Goal: Task Accomplishment & Management: Complete application form

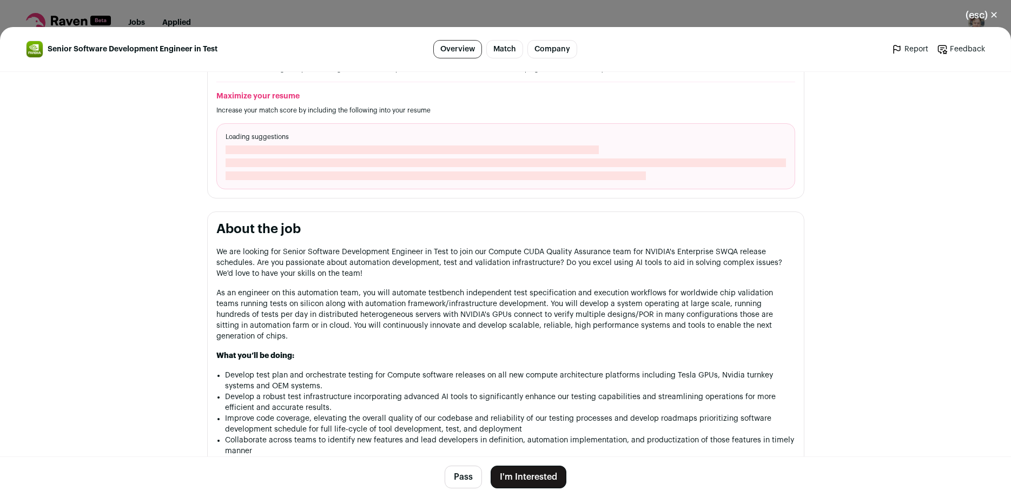
scroll to position [428, 0]
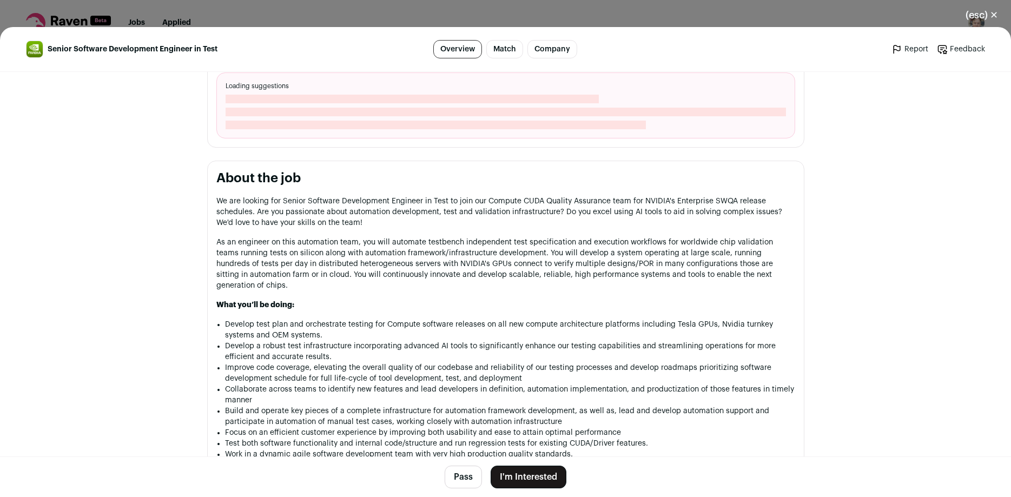
click at [511, 470] on button "I'm Interested" at bounding box center [529, 477] width 76 height 23
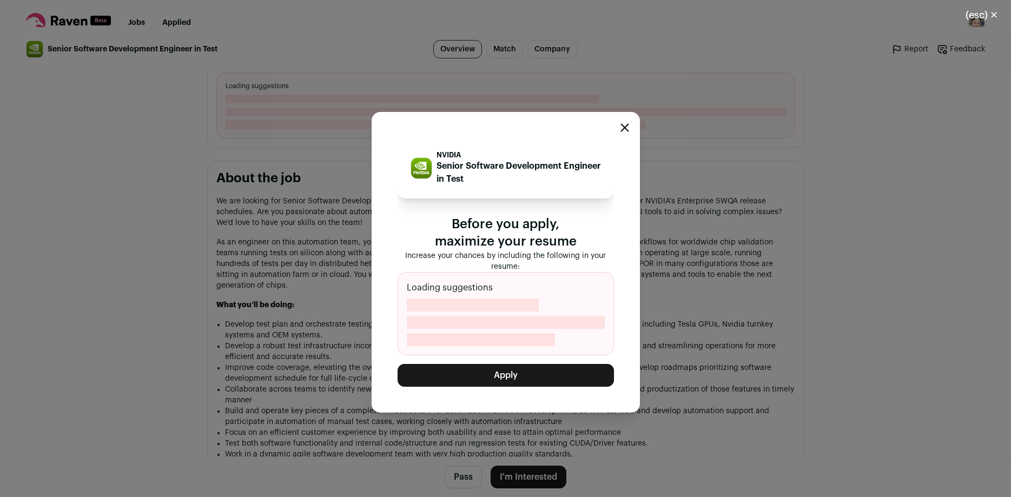
click at [507, 380] on button "Apply" at bounding box center [506, 375] width 216 height 23
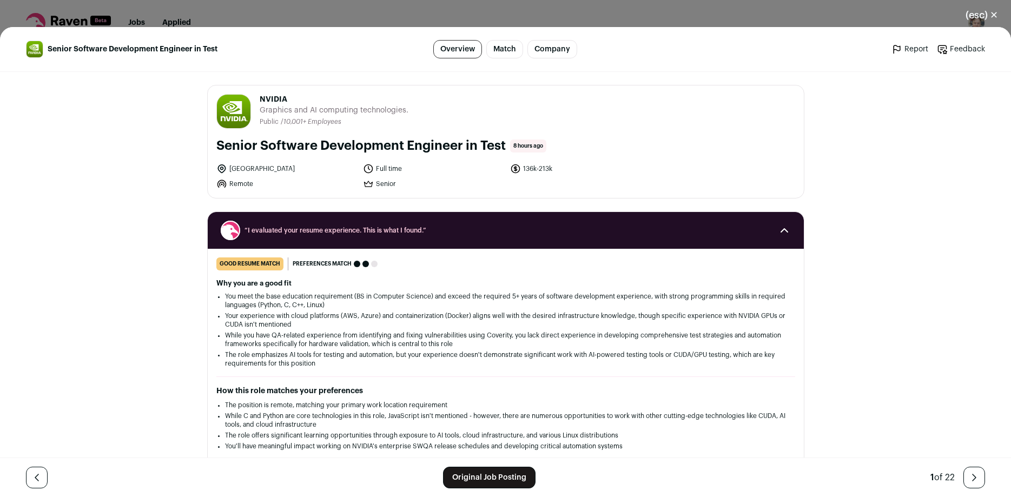
click at [994, 12] on button "(esc) ✕" at bounding box center [981, 15] width 58 height 24
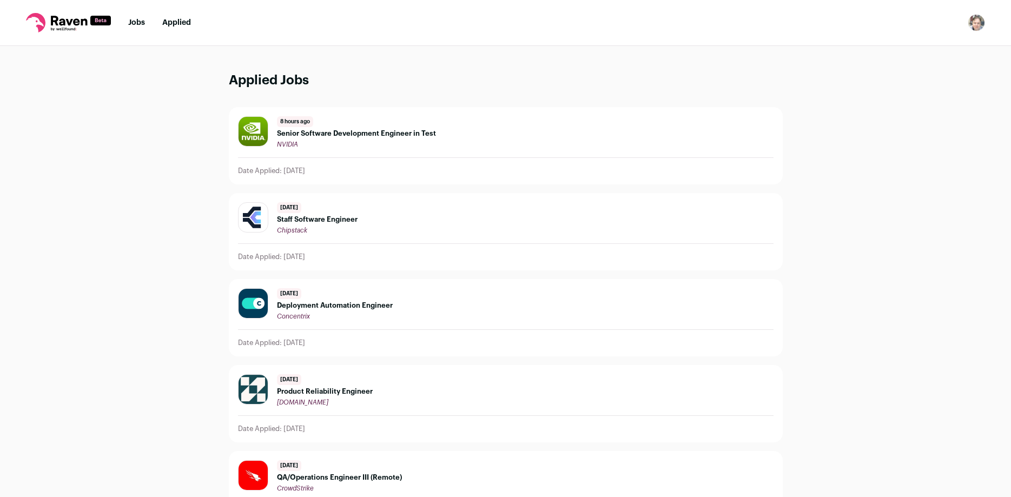
click at [142, 23] on link "Jobs" at bounding box center [136, 23] width 17 height 8
